Goal: Find specific page/section: Find specific page/section

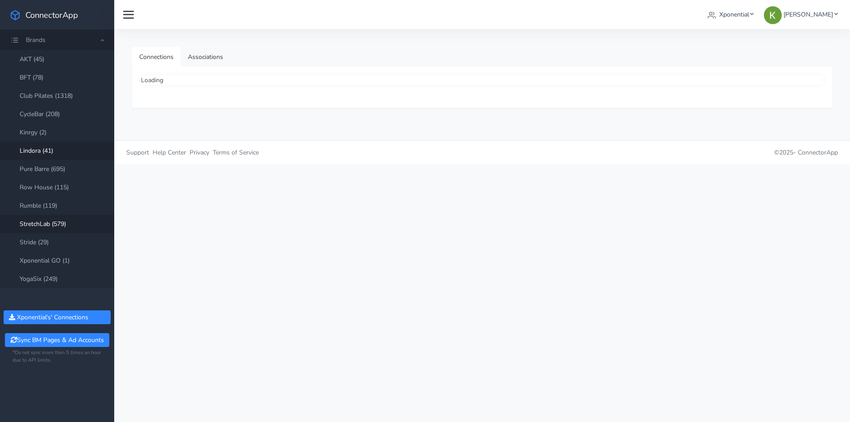
click at [41, 157] on link "Lindora (41)" at bounding box center [57, 150] width 114 height 18
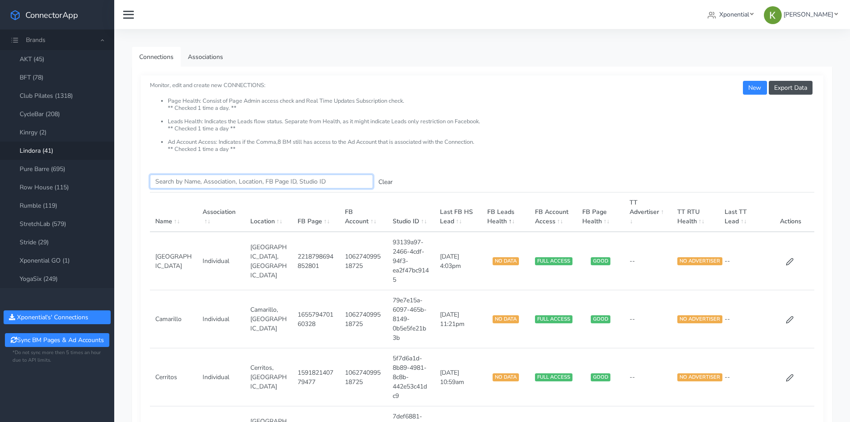
click at [179, 180] on input "Search this table" at bounding box center [261, 181] width 223 height 14
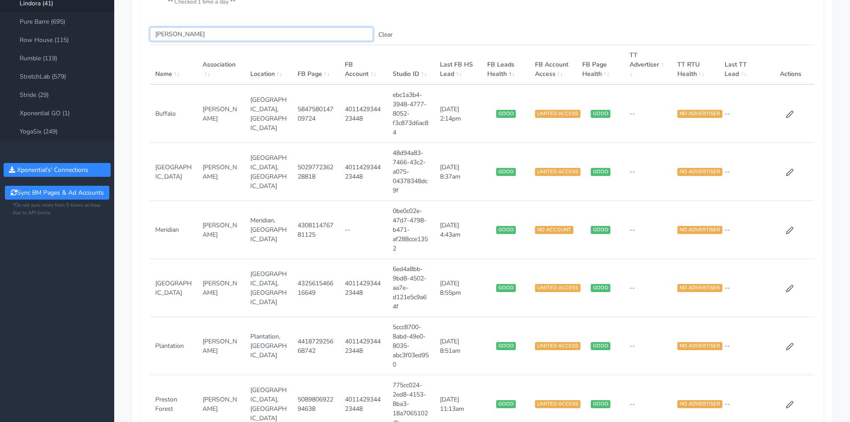
scroll to position [134, 0]
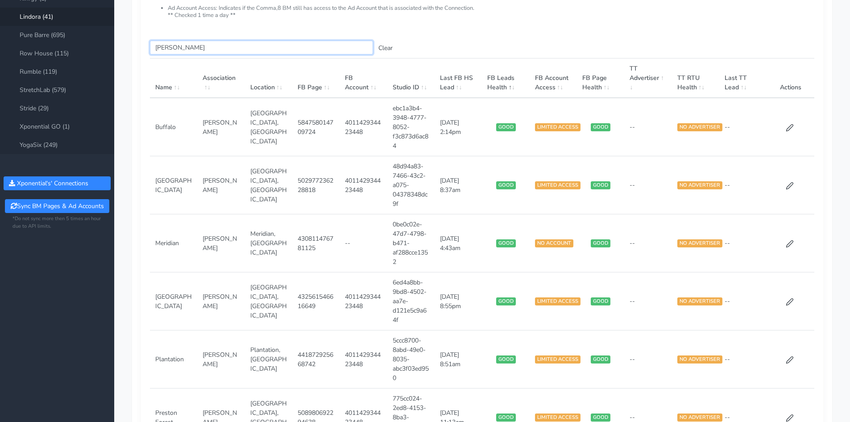
type input "[PERSON_NAME]"
click at [521, 10] on li "Ad Account Access: Indicates if the Comma,8 BM still has access to the Ad Accou…" at bounding box center [491, 12] width 646 height 14
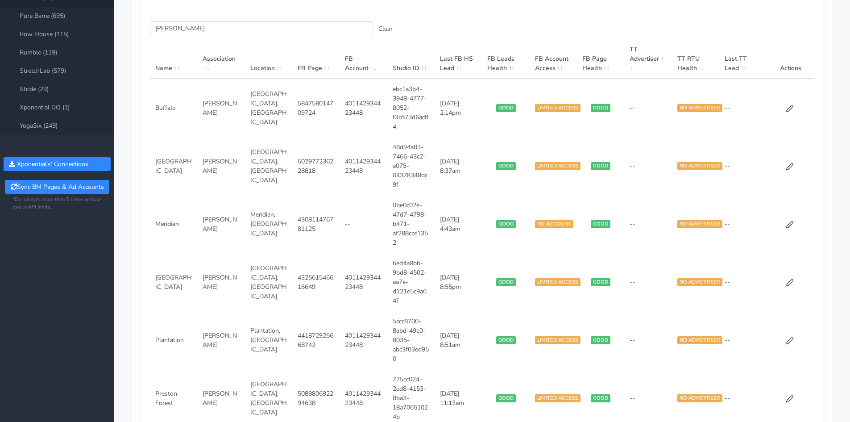
scroll to position [19, 0]
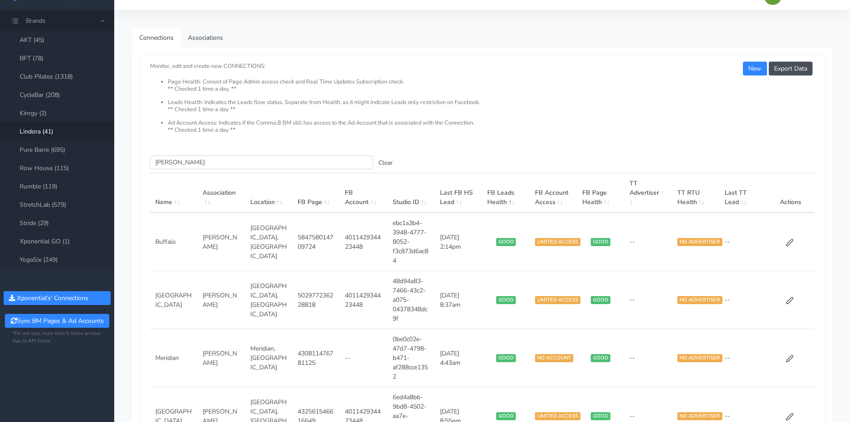
click at [223, 241] on td "[PERSON_NAME]" at bounding box center [220, 241] width 47 height 58
copy td "[PERSON_NAME]"
click at [213, 233] on td "[PERSON_NAME]" at bounding box center [220, 241] width 47 height 58
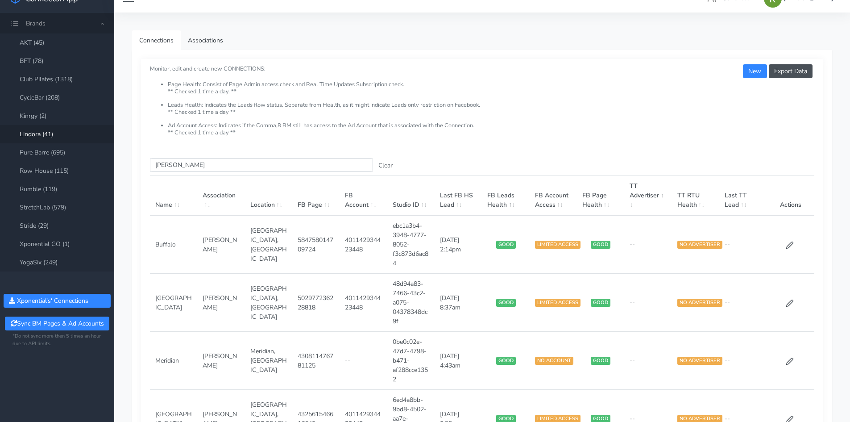
scroll to position [0, 0]
